Goal: Check status

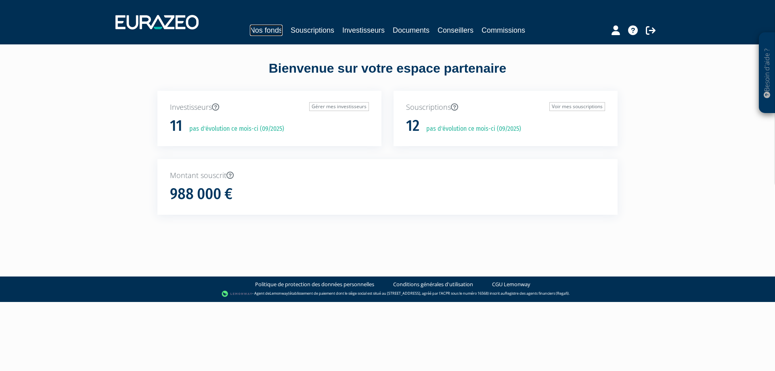
click at [269, 31] on link "Nos fonds" at bounding box center [266, 30] width 33 height 11
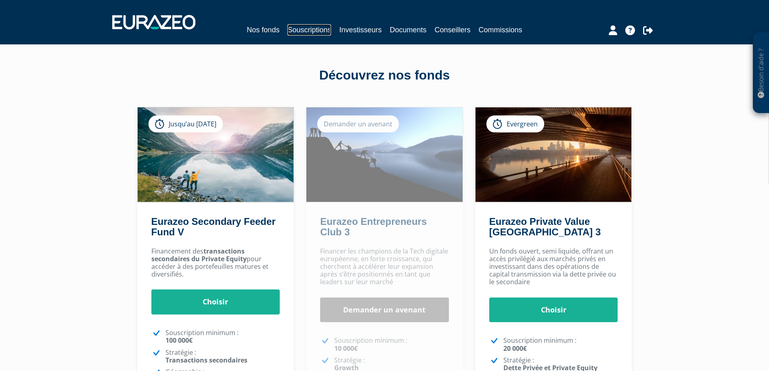
click at [310, 31] on link "Souscriptions" at bounding box center [309, 29] width 44 height 11
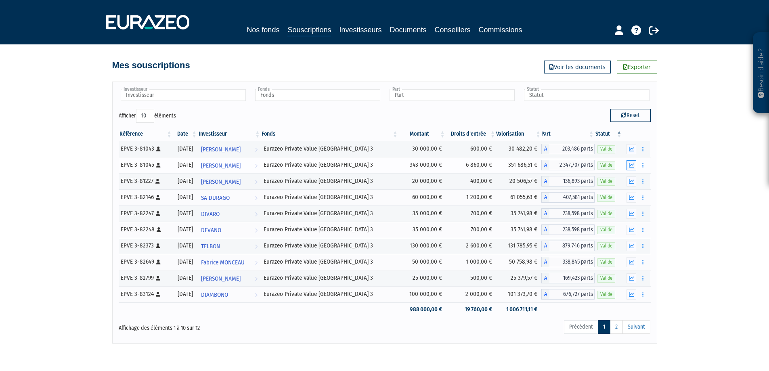
click at [631, 165] on icon "button" at bounding box center [631, 165] width 5 height 5
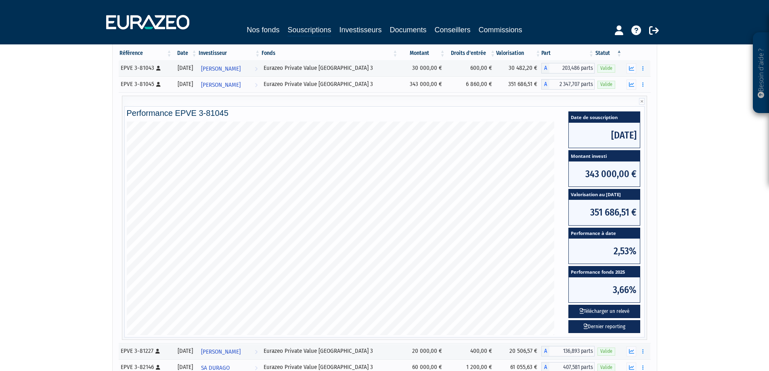
scroll to position [121, 0]
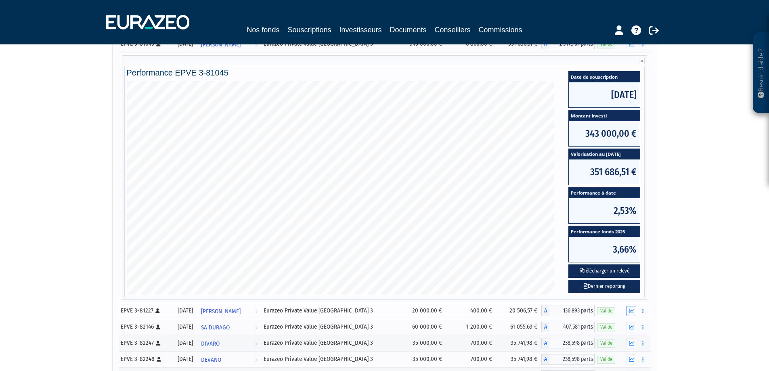
click at [631, 310] on icon "button" at bounding box center [631, 310] width 5 height 5
